Goal: Transaction & Acquisition: Purchase product/service

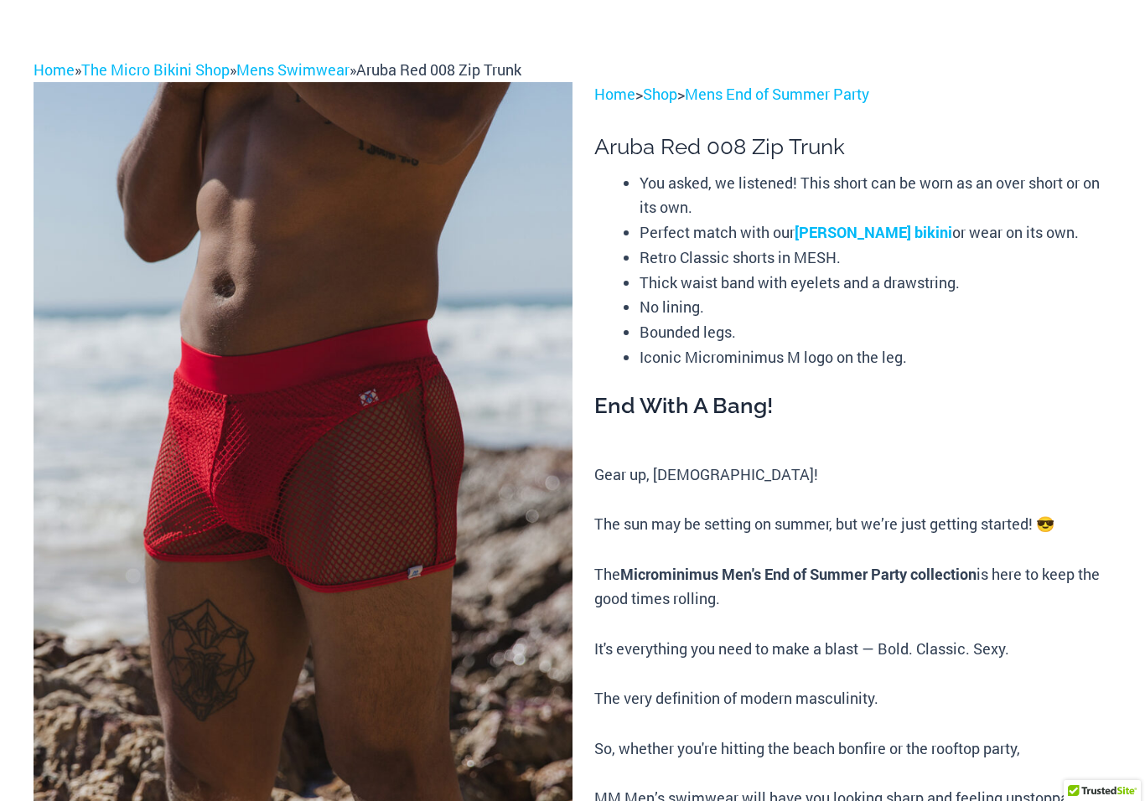
scroll to position [90, 0]
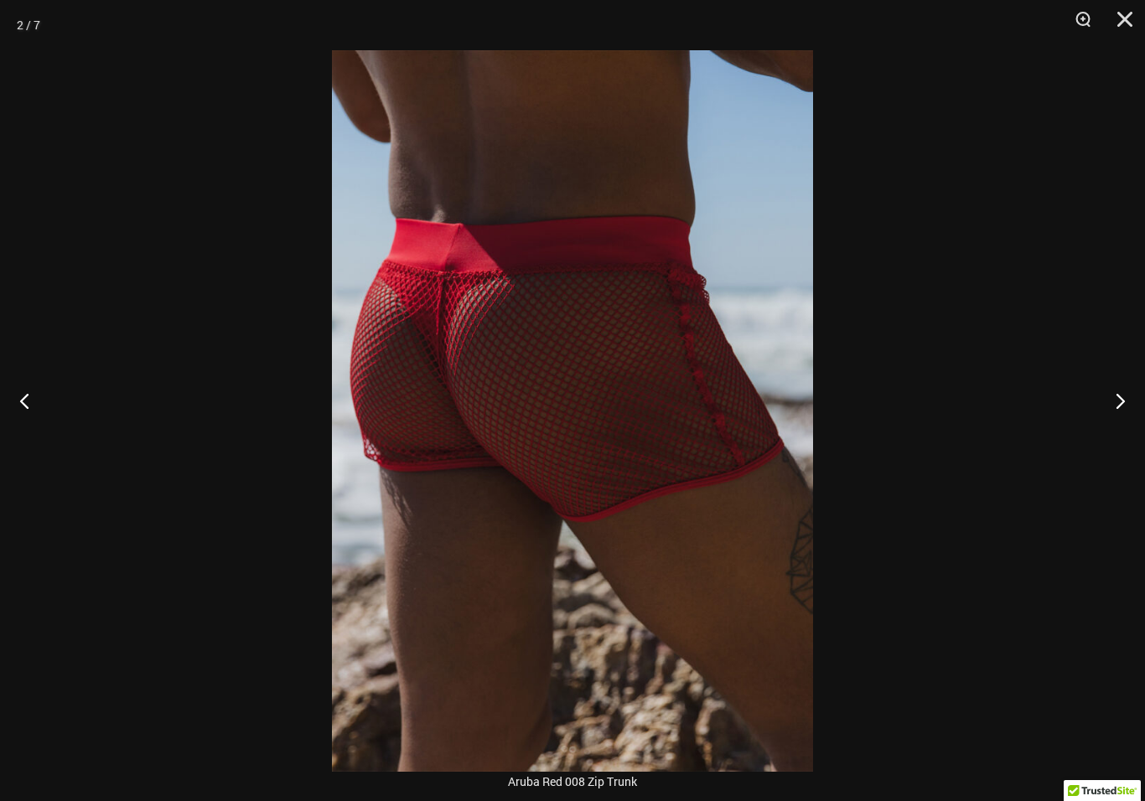
click at [1112, 417] on button "Next" at bounding box center [1113, 401] width 63 height 84
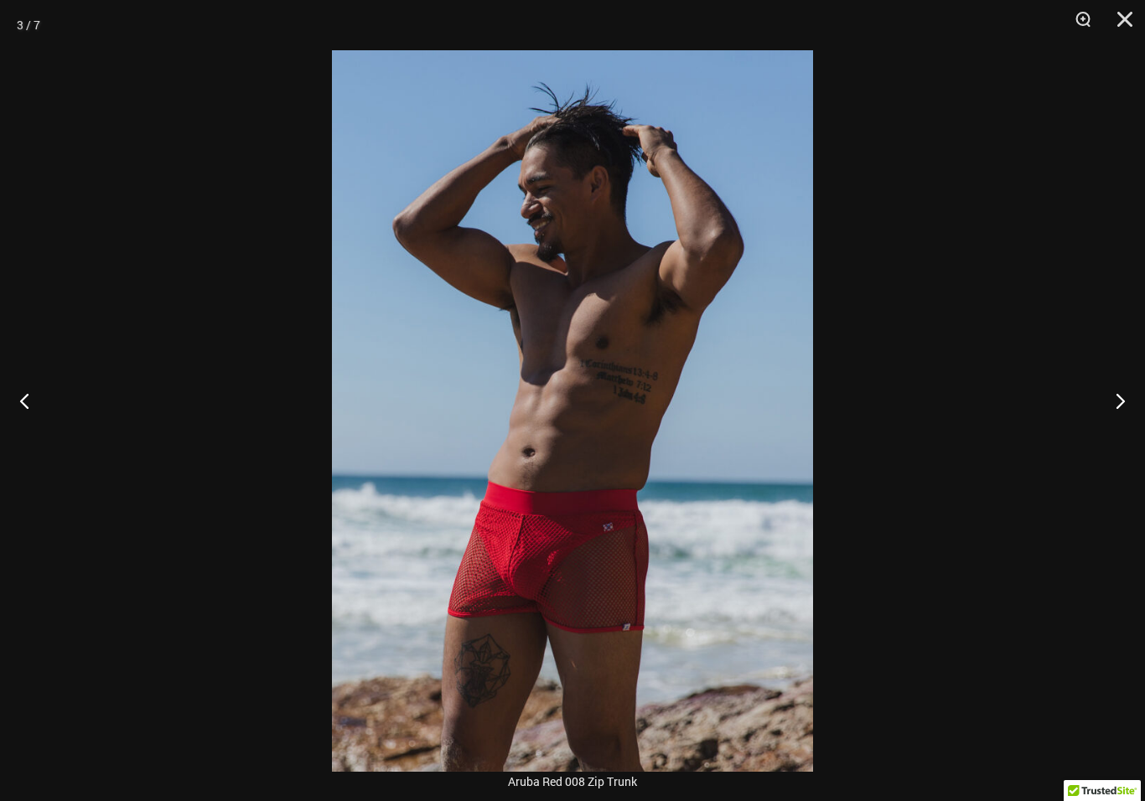
click at [1124, 406] on button "Next" at bounding box center [1113, 401] width 63 height 84
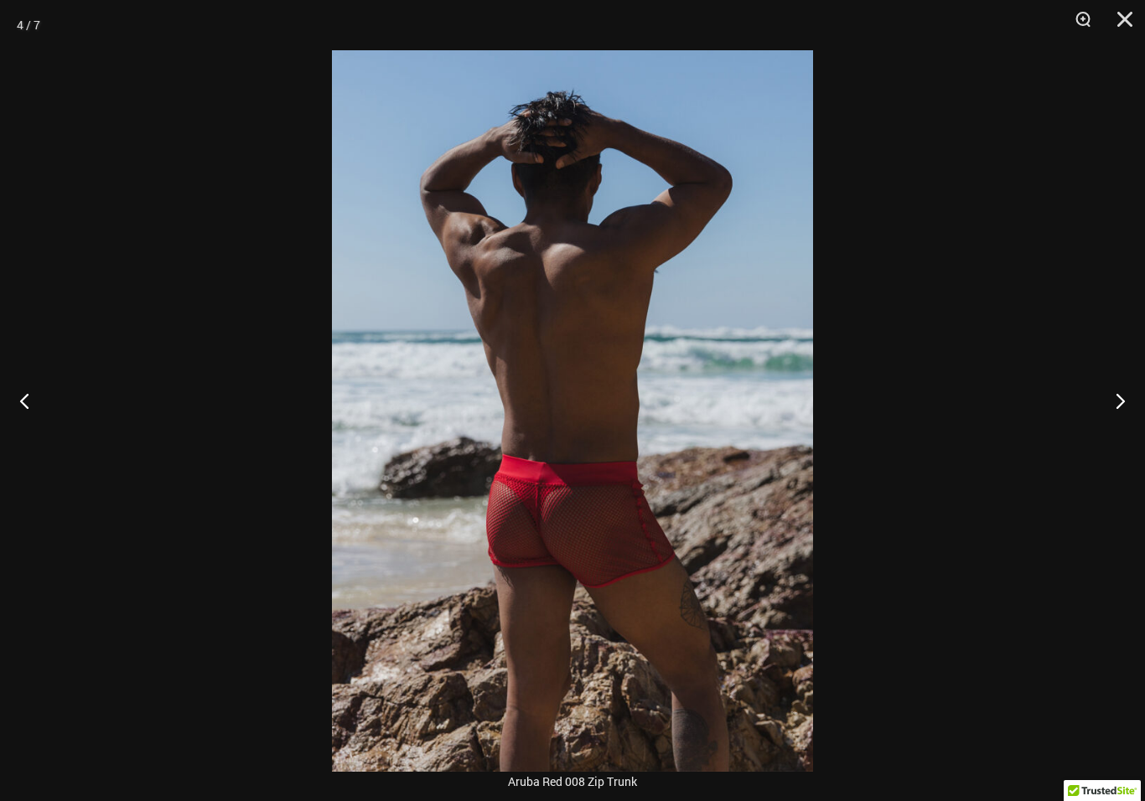
click at [1127, 401] on button "Next" at bounding box center [1113, 401] width 63 height 84
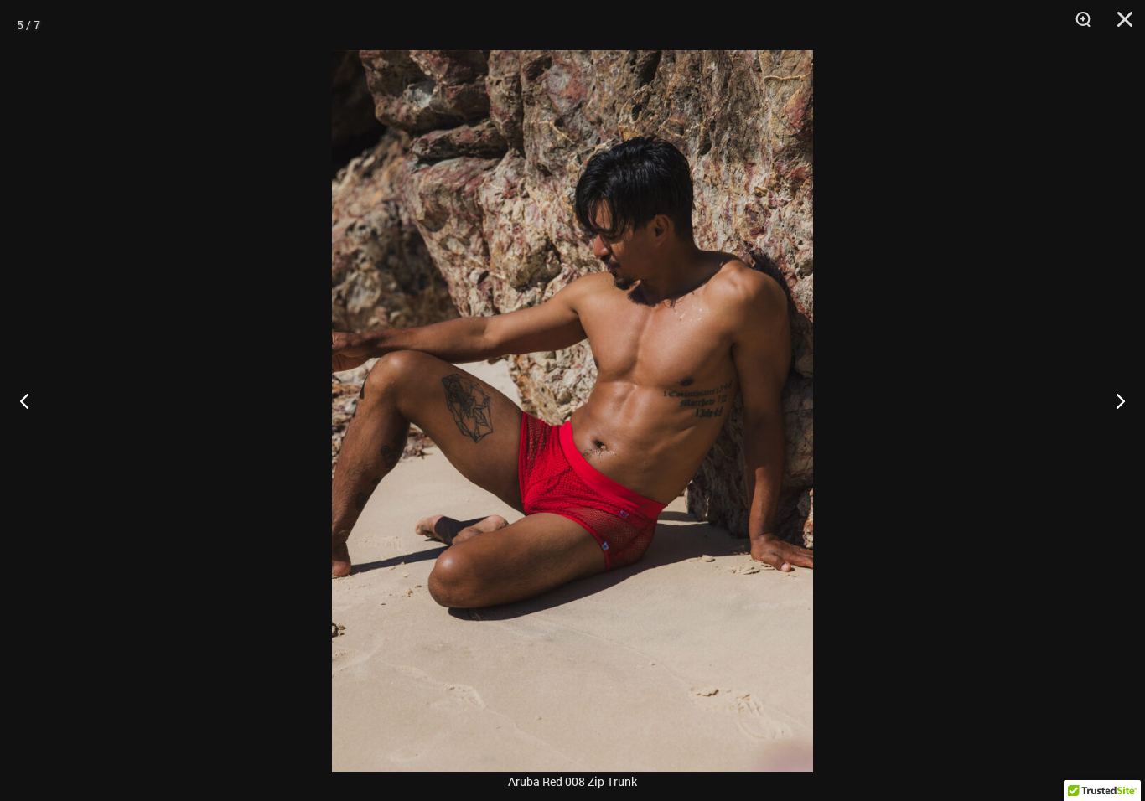
click at [1137, 397] on button "Next" at bounding box center [1113, 401] width 63 height 84
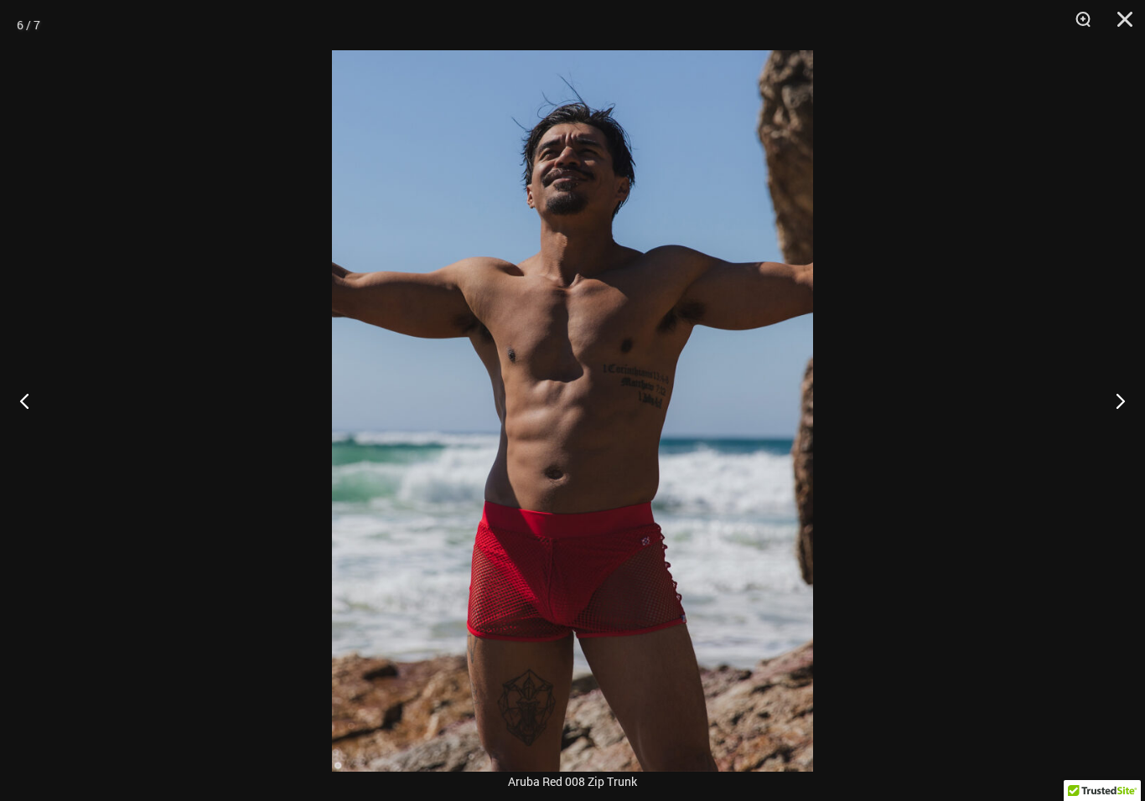
click at [1137, 396] on button "Next" at bounding box center [1113, 401] width 63 height 84
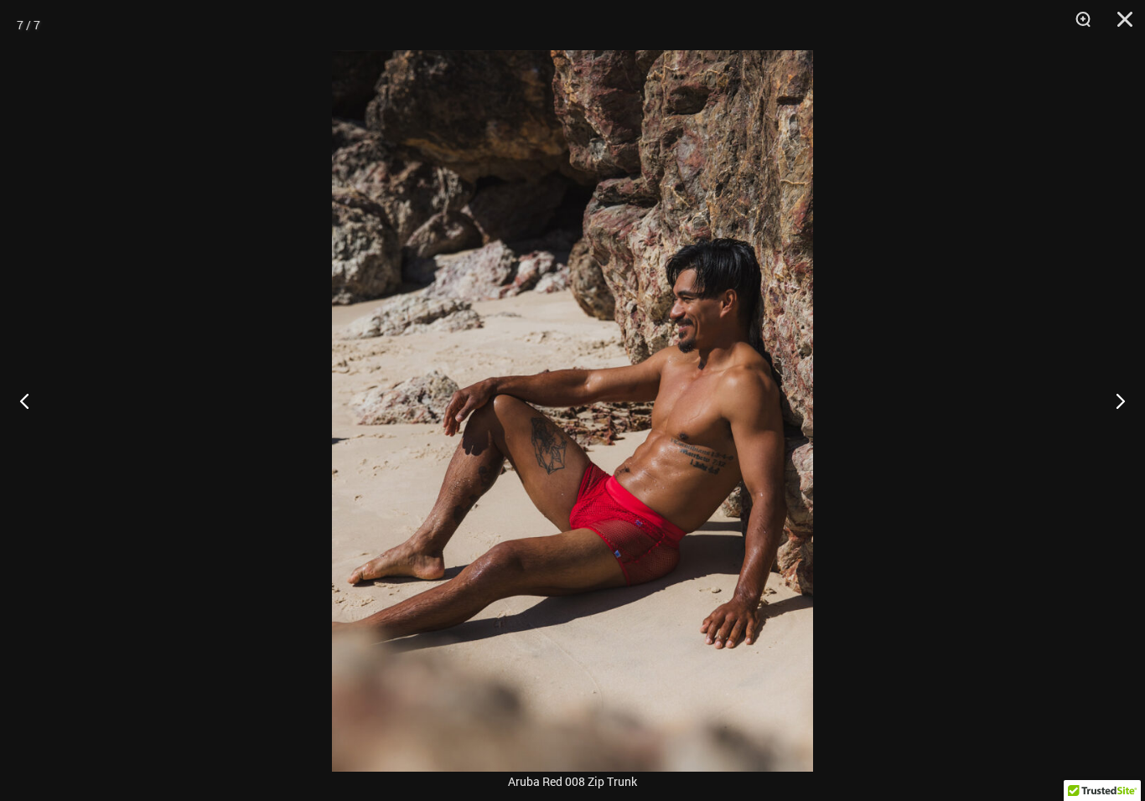
click at [1124, 405] on button "Next" at bounding box center [1113, 401] width 63 height 84
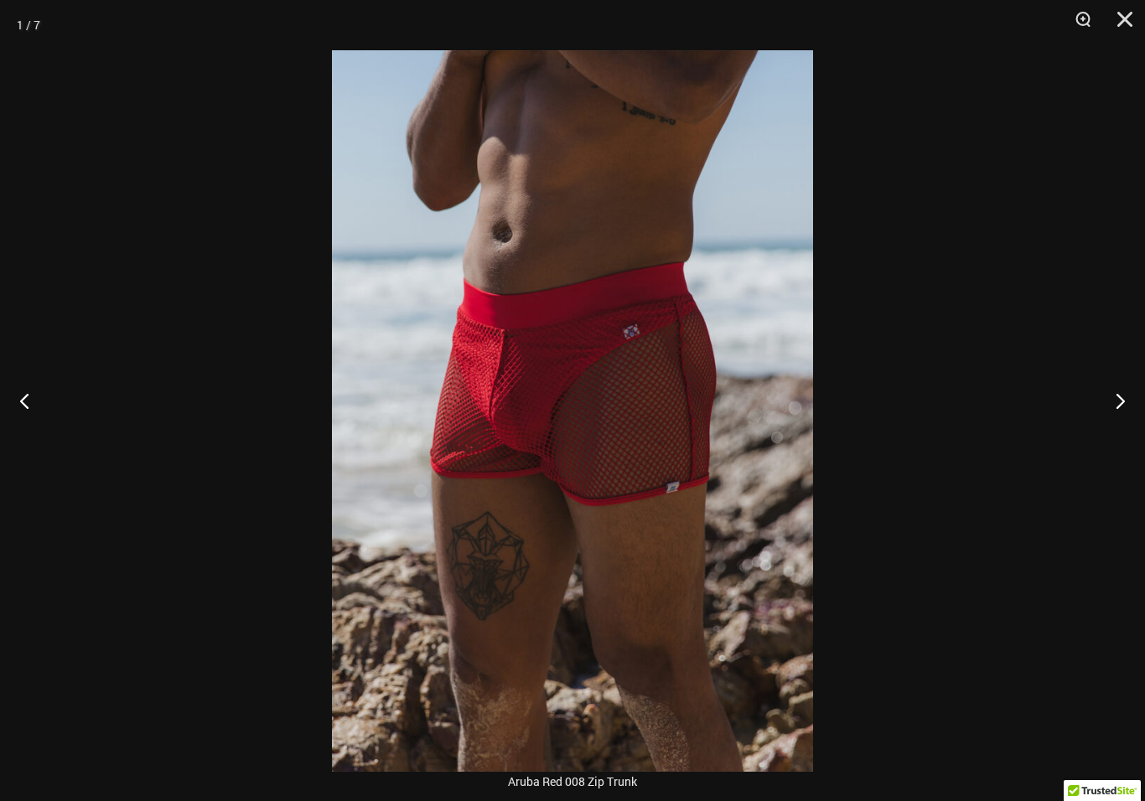
click at [1137, 396] on button "Next" at bounding box center [1113, 401] width 63 height 84
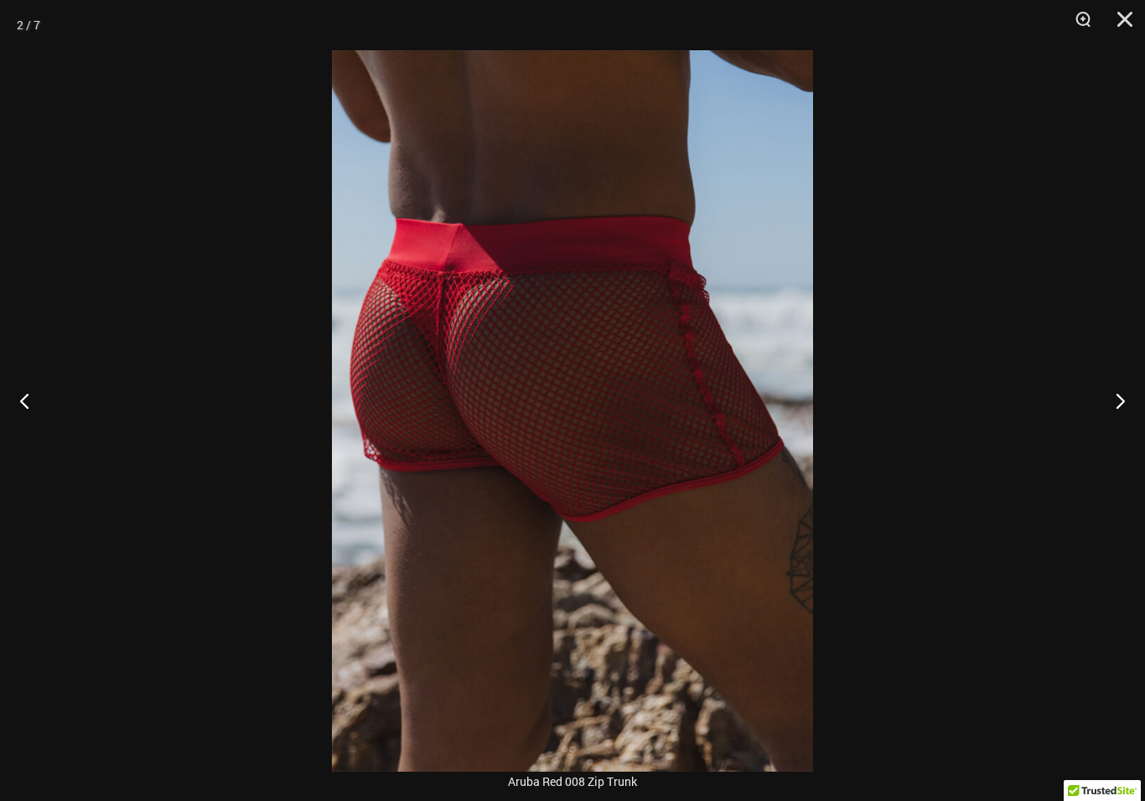
click at [1118, 24] on button "Close" at bounding box center [1119, 25] width 42 height 50
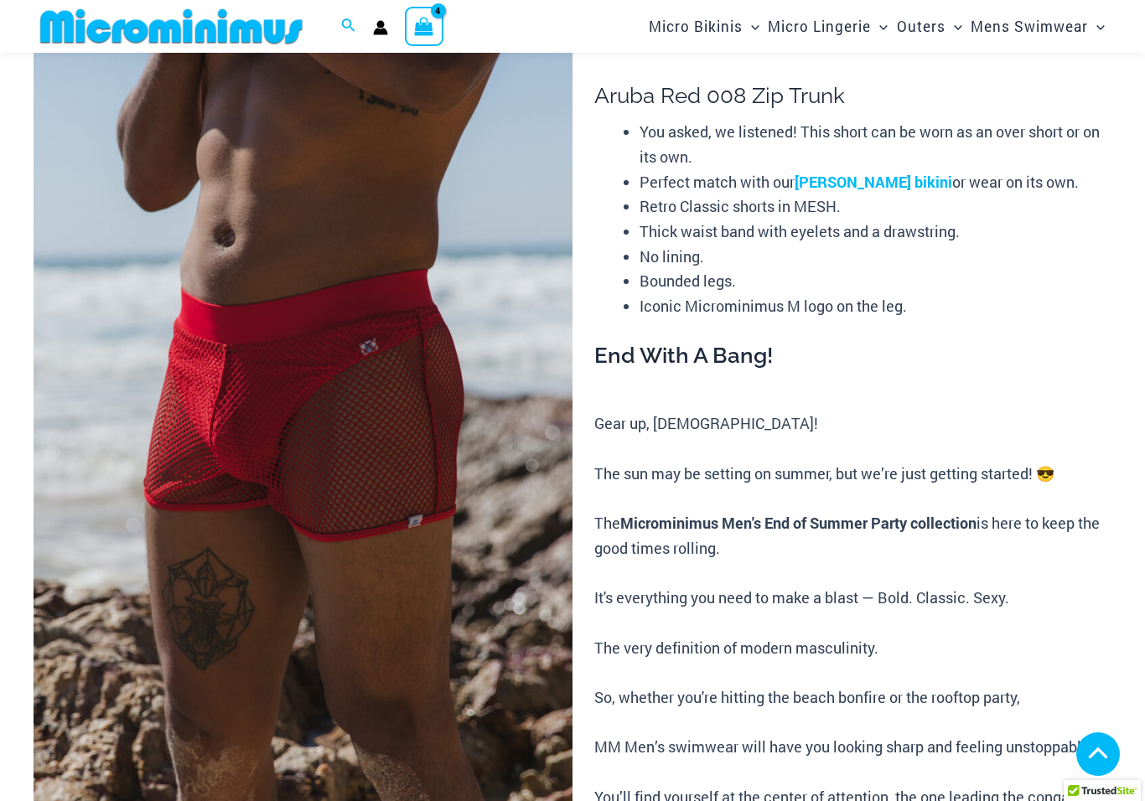
scroll to position [0, 0]
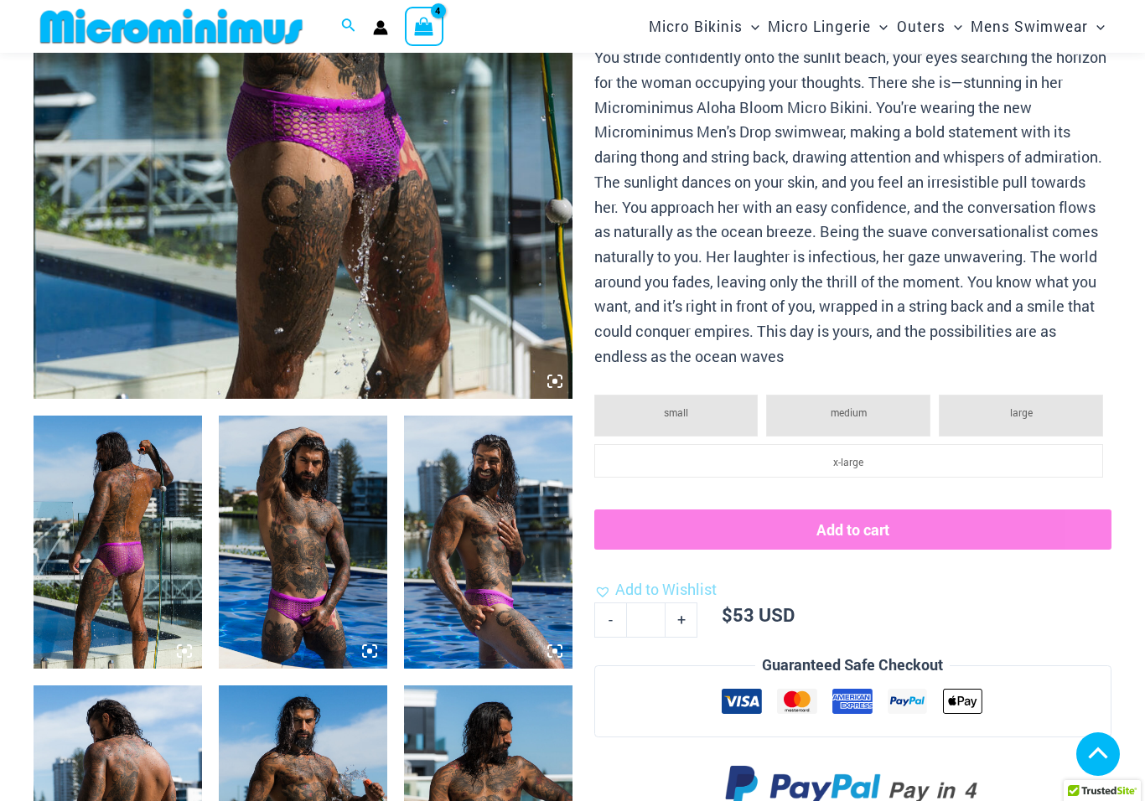
scroll to position [536, 0]
click at [111, 587] on img at bounding box center [118, 542] width 168 height 252
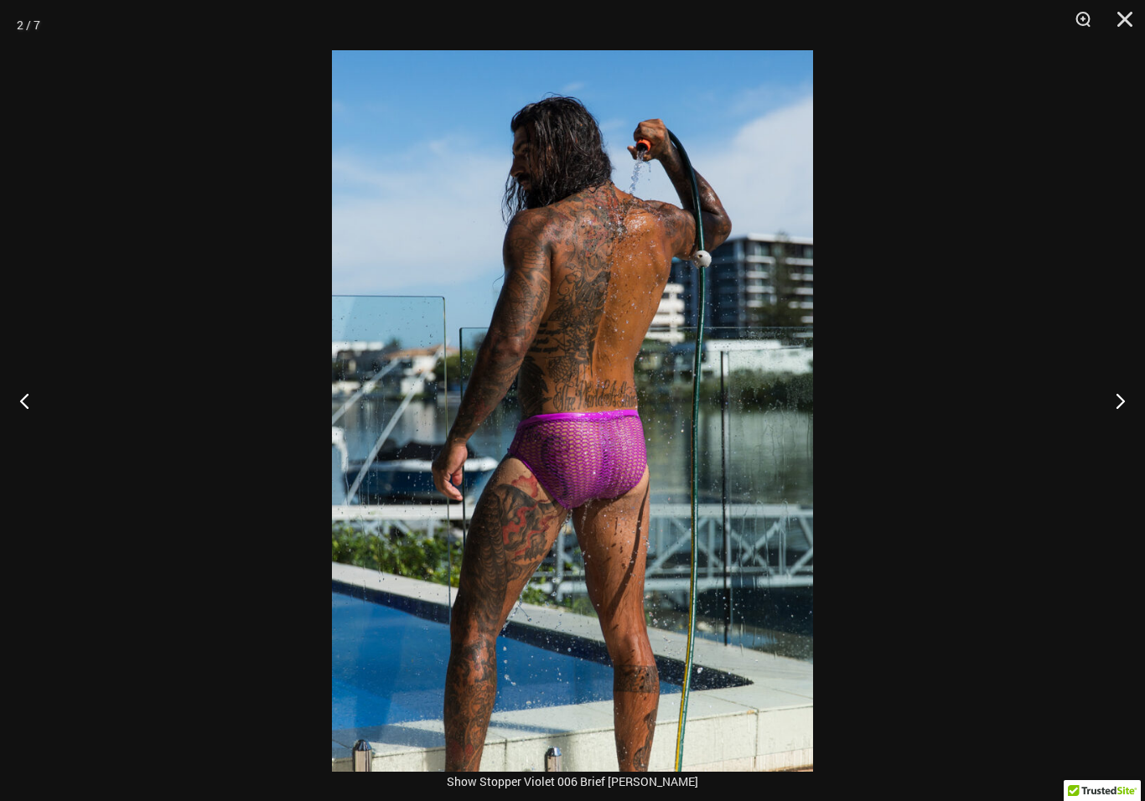
click at [1120, 412] on button "Next" at bounding box center [1113, 401] width 63 height 84
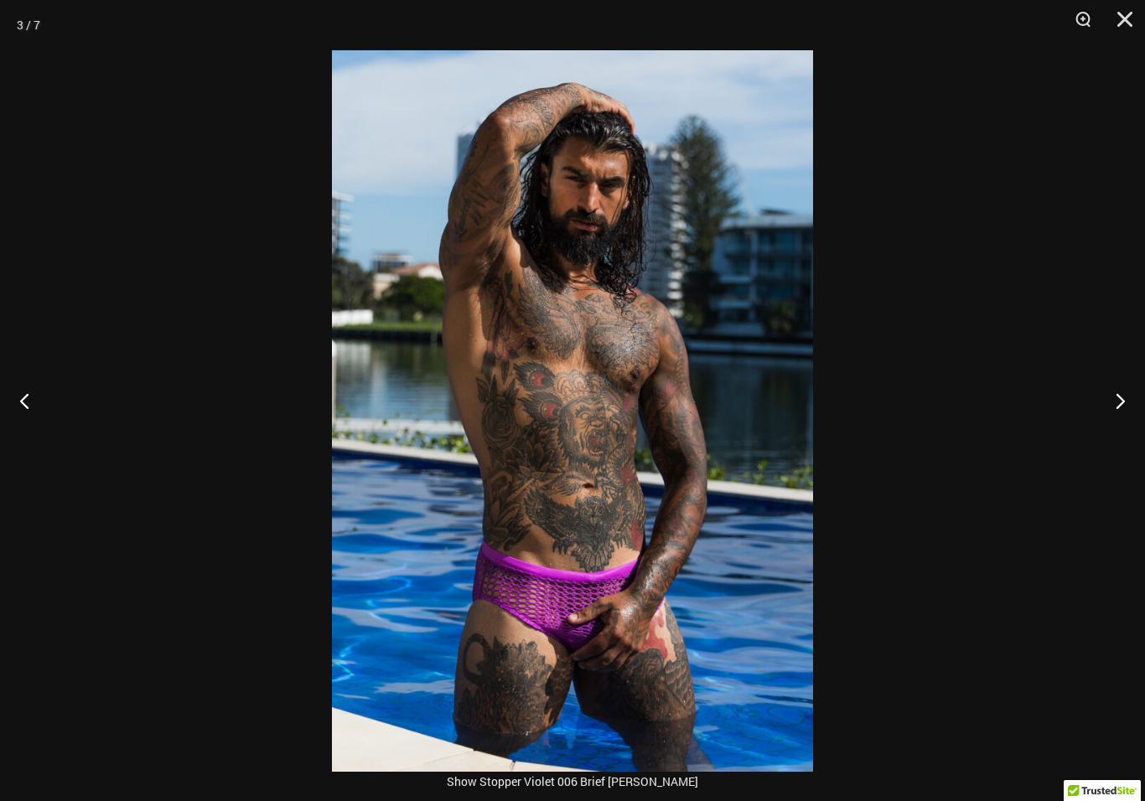
click at [1124, 416] on button "Next" at bounding box center [1113, 401] width 63 height 84
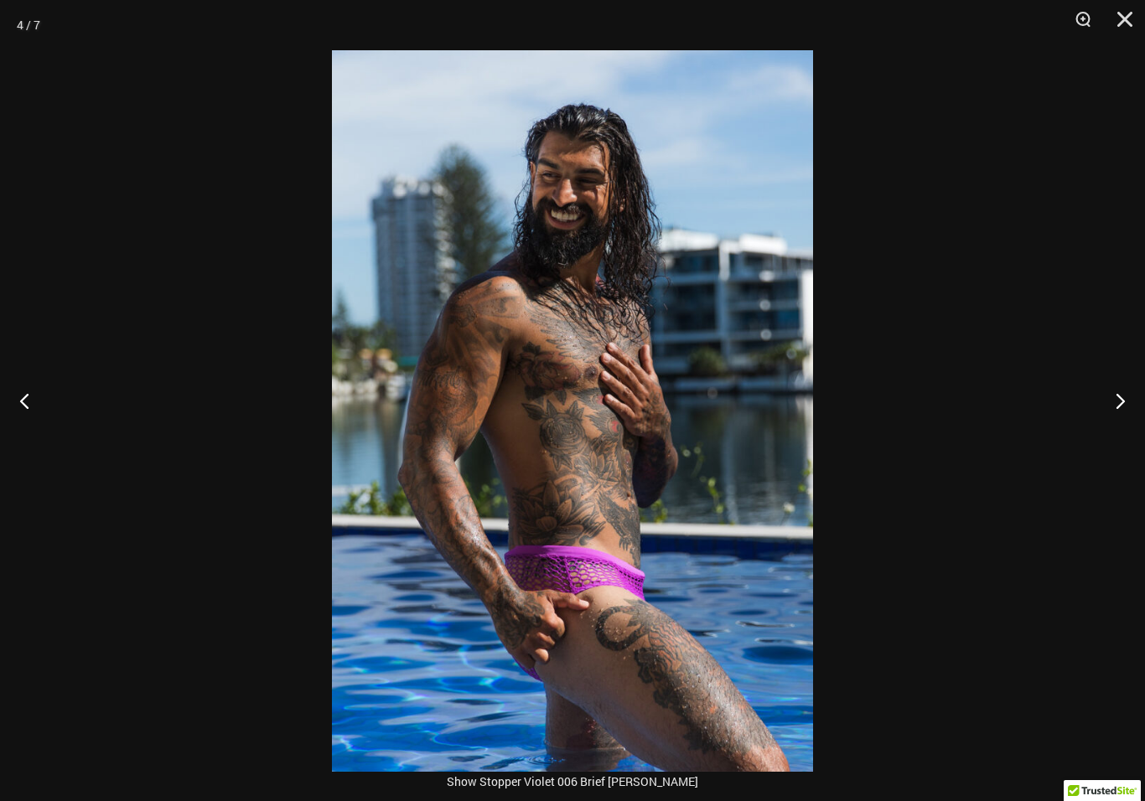
click at [1122, 413] on button "Next" at bounding box center [1113, 401] width 63 height 84
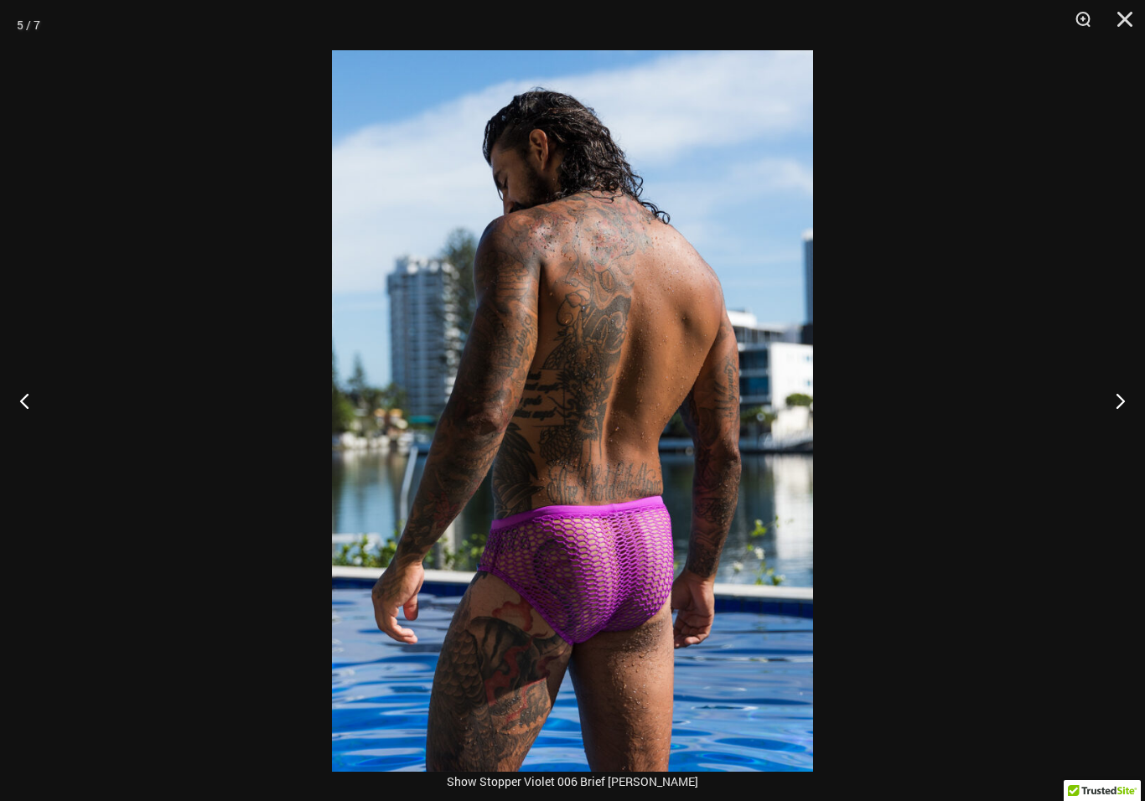
click at [1122, 413] on button "Next" at bounding box center [1113, 401] width 63 height 84
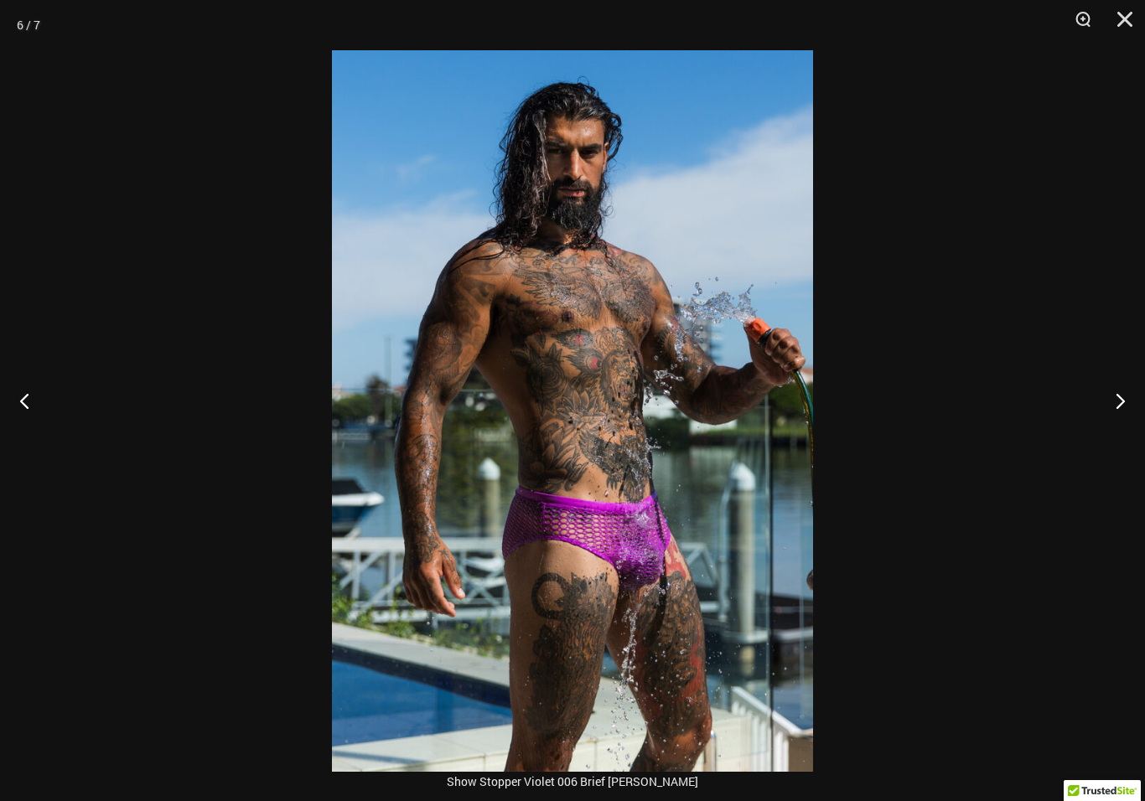
click at [1120, 31] on button "Close" at bounding box center [1119, 25] width 42 height 50
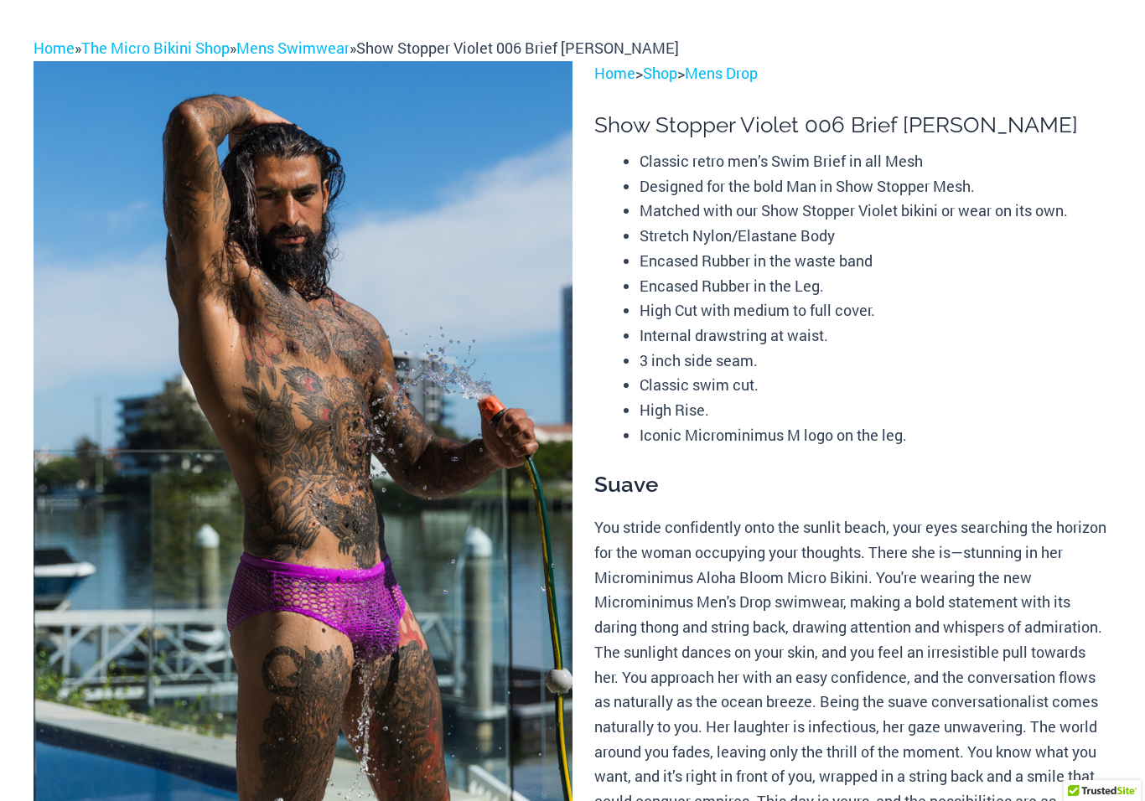
scroll to position [0, 0]
